Goal: Find contact information

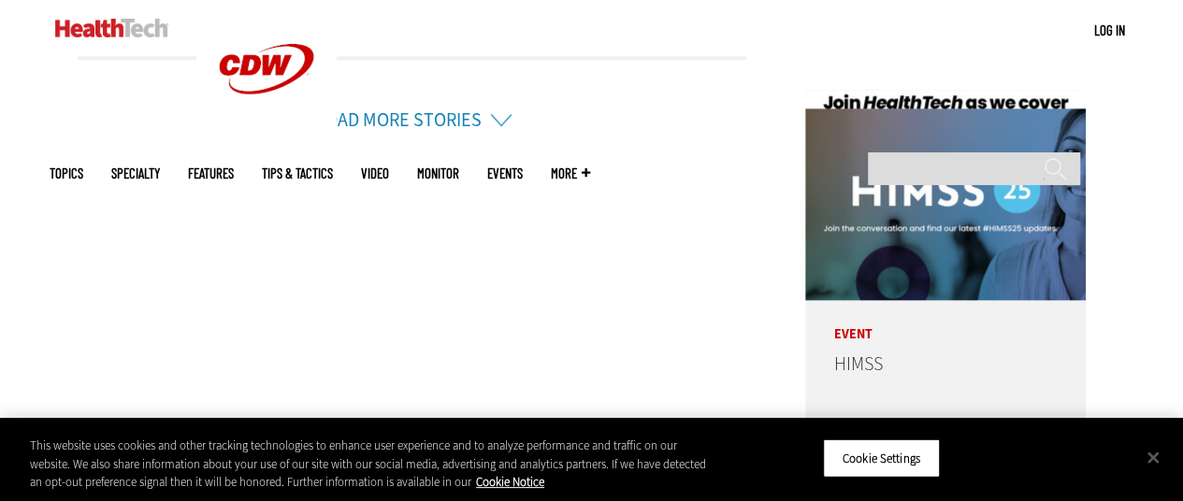
scroll to position [4929, 0]
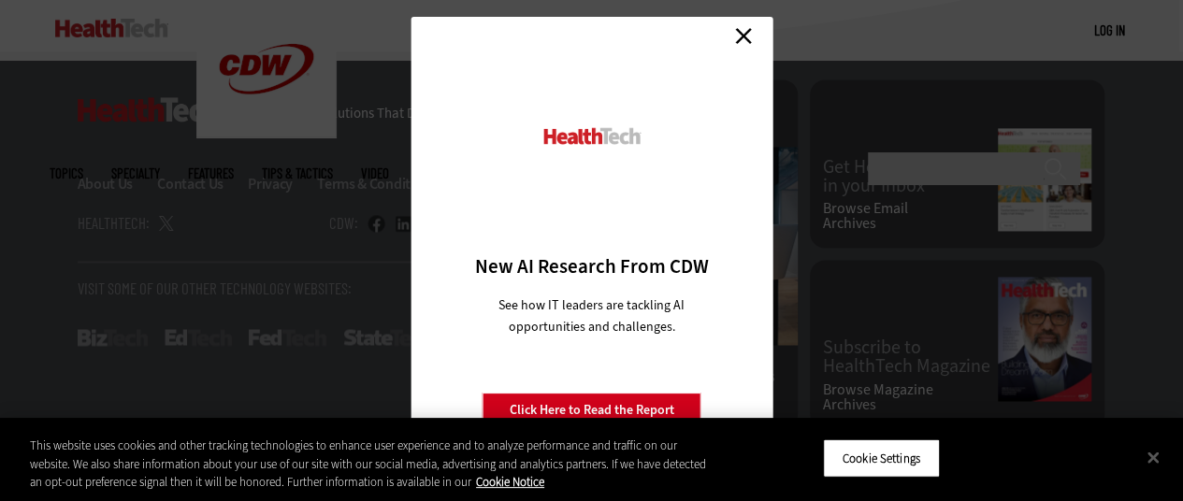
click at [737, 32] on link "Close" at bounding box center [744, 36] width 28 height 28
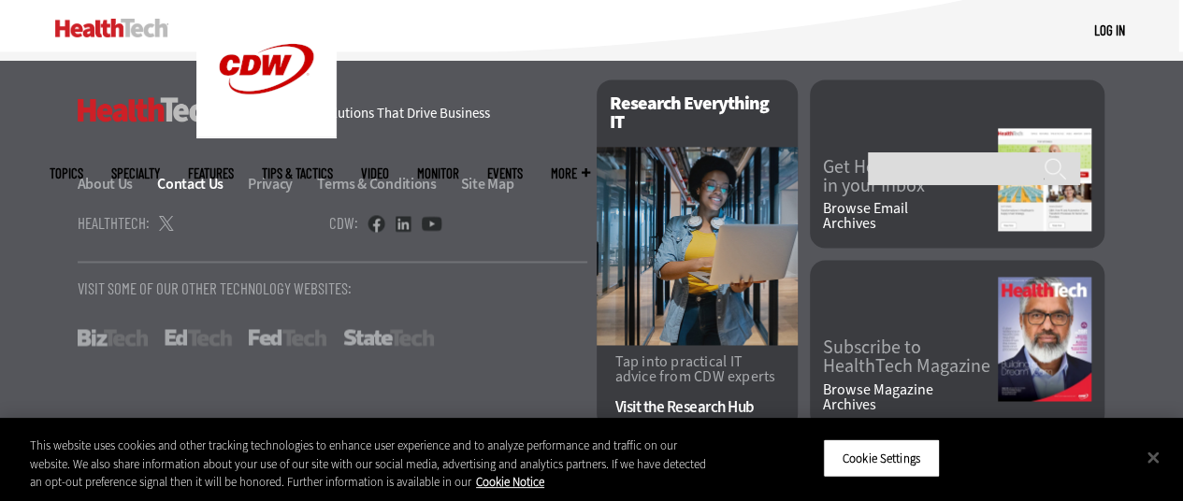
click at [187, 179] on link "Contact Us" at bounding box center [201, 184] width 88 height 20
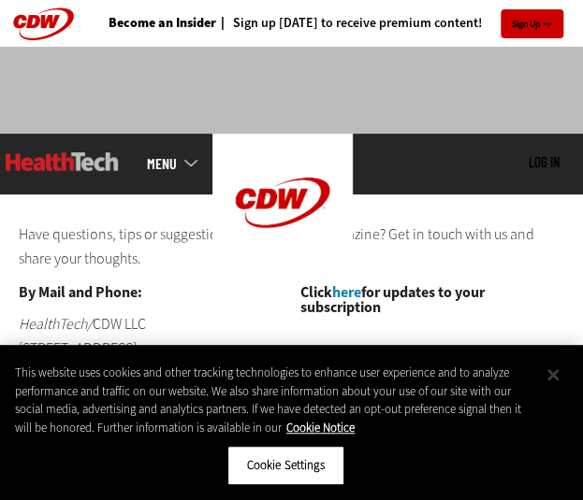
click at [557, 369] on button "Close" at bounding box center [552, 374] width 41 height 41
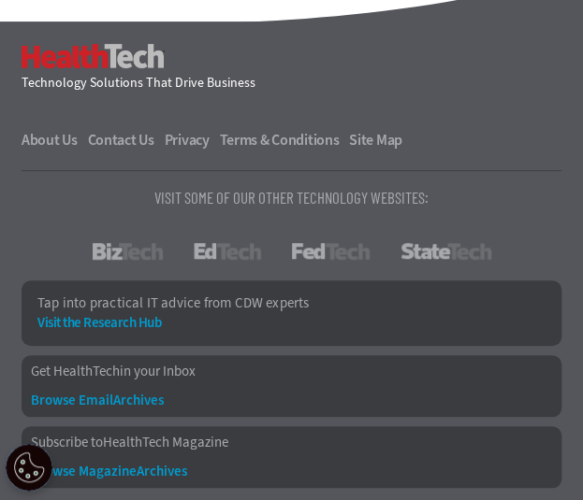
scroll to position [1886, 0]
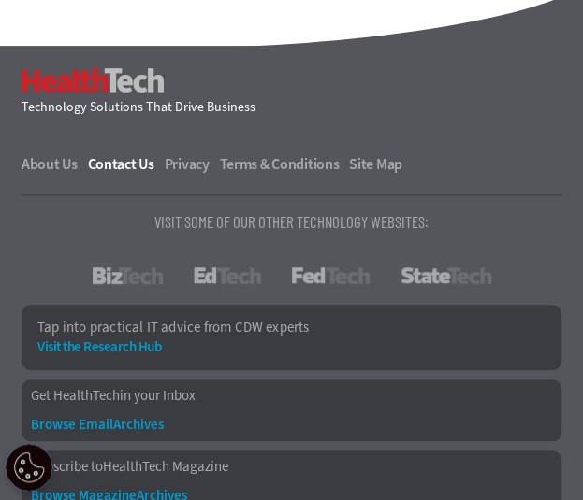
click at [118, 172] on link "Contact Us" at bounding box center [125, 164] width 74 height 15
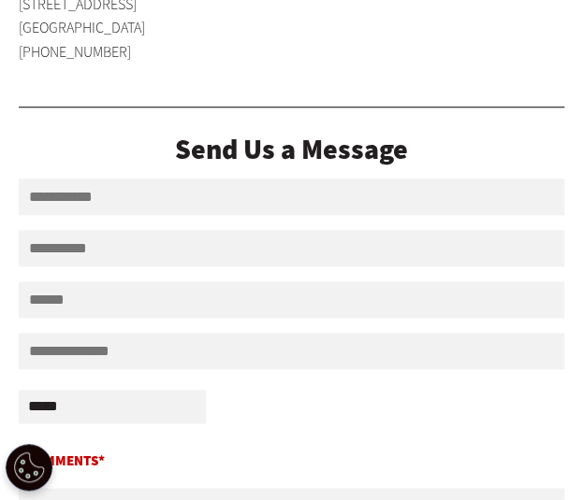
scroll to position [407, 0]
